Goal: Find specific page/section: Find specific page/section

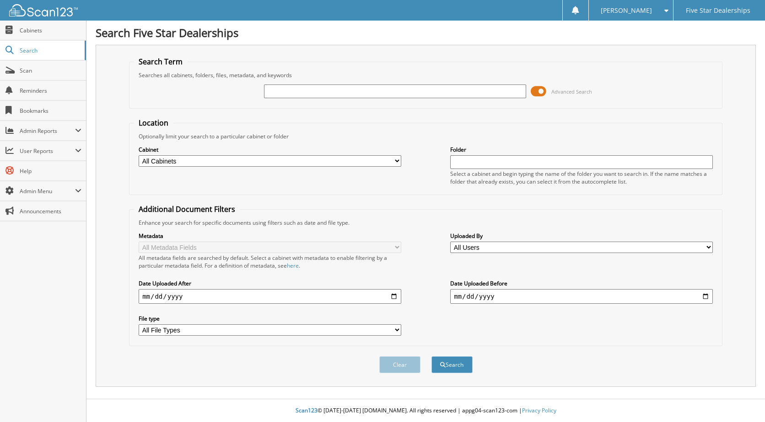
click at [273, 90] on input "text" at bounding box center [395, 92] width 262 height 14
click at [277, 91] on input "text" at bounding box center [395, 92] width 262 height 14
type input "C"
type input "[PERSON_NAME] C17550"
click at [431, 357] on button "Search" at bounding box center [451, 365] width 41 height 17
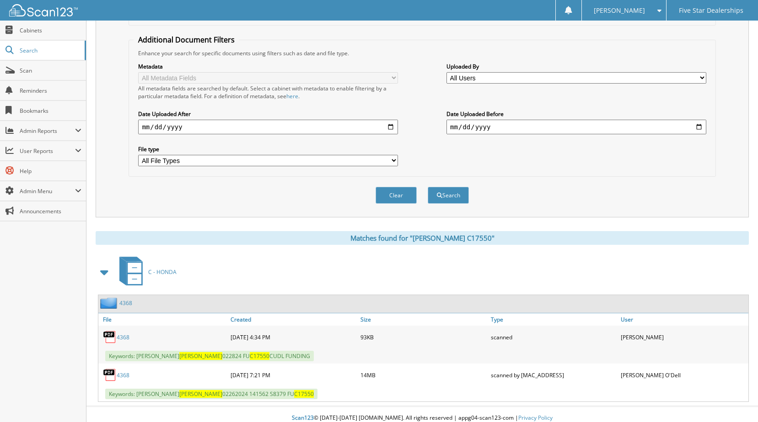
scroll to position [177, 0]
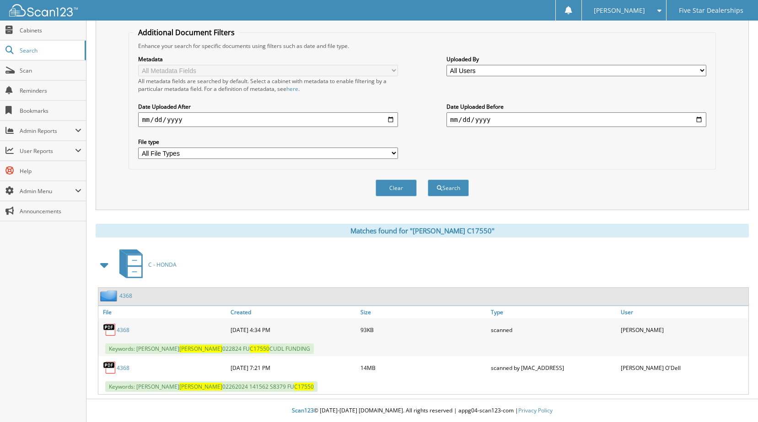
click at [124, 292] on link "4368" at bounding box center [125, 296] width 13 height 8
